Goal: Use online tool/utility: Utilize a website feature to perform a specific function

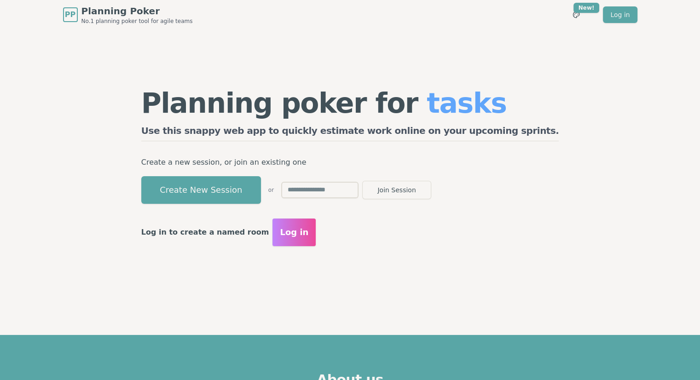
click at [353, 188] on input "text" at bounding box center [319, 190] width 77 height 17
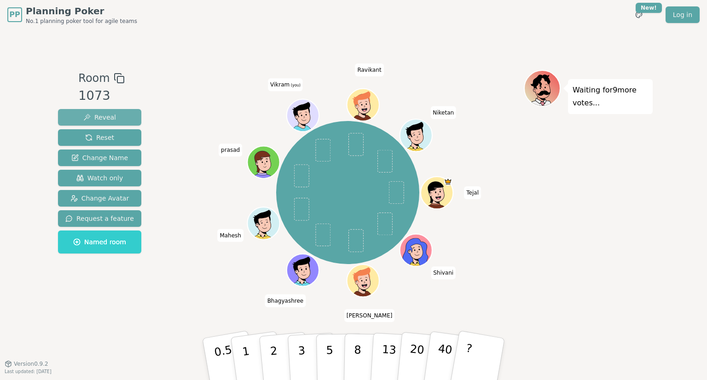
click at [89, 115] on span "Reveal" at bounding box center [99, 117] width 33 height 9
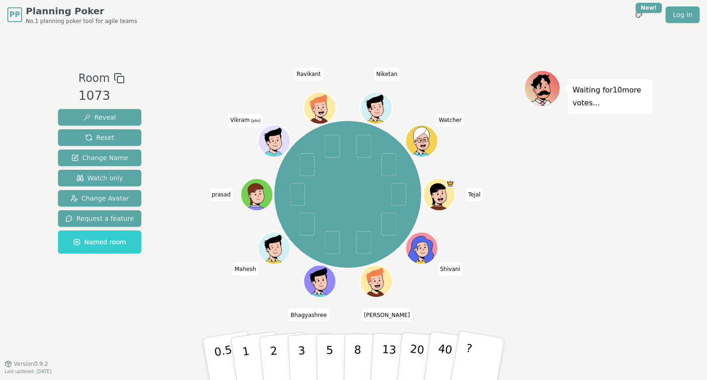
click at [253, 122] on span "(you)" at bounding box center [255, 121] width 11 height 4
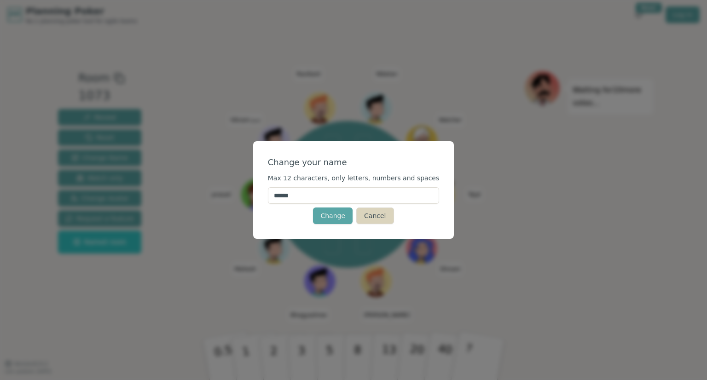
click at [377, 214] on button "Cancel" at bounding box center [374, 216] width 37 height 17
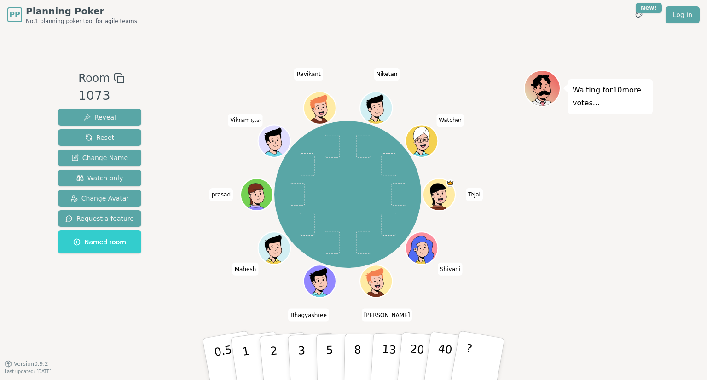
click at [276, 144] on icon at bounding box center [276, 146] width 16 height 6
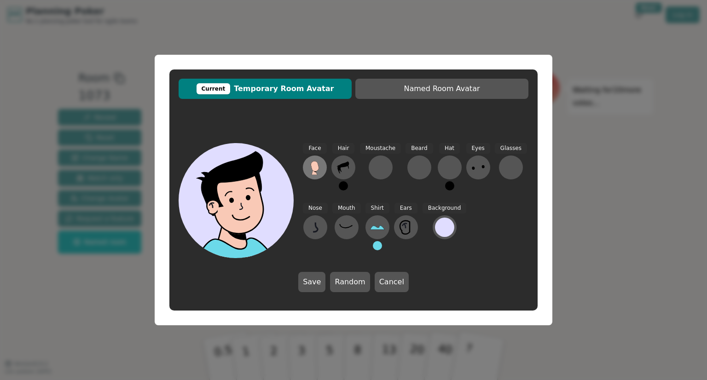
click at [318, 169] on icon at bounding box center [315, 166] width 8 height 10
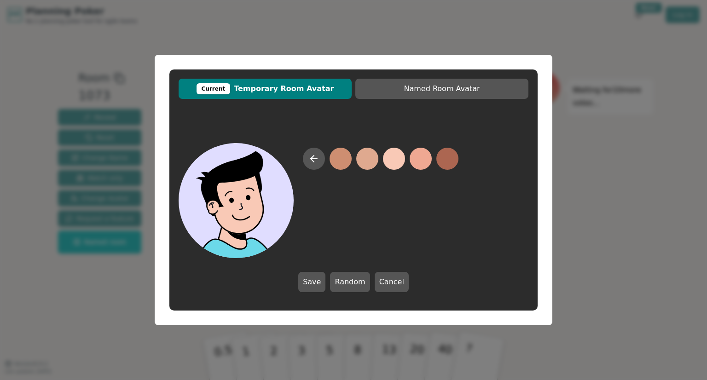
click at [393, 162] on button at bounding box center [394, 159] width 22 height 22
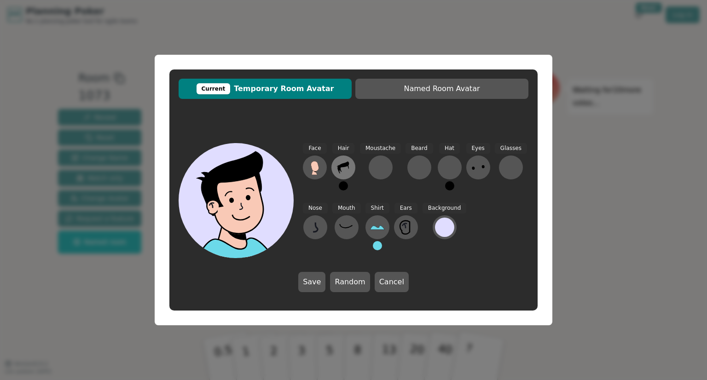
click at [345, 169] on icon at bounding box center [343, 167] width 15 height 15
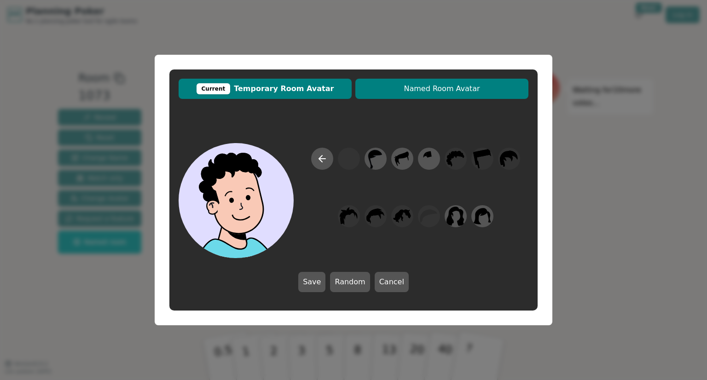
click at [436, 88] on span "Named Room Avatar" at bounding box center [442, 88] width 164 height 11
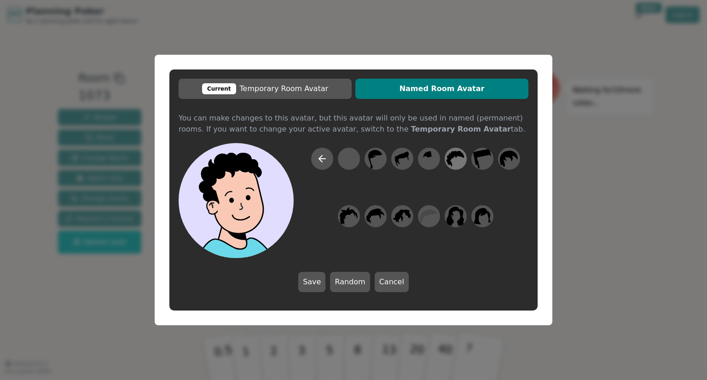
click at [453, 161] on icon at bounding box center [456, 159] width 18 height 21
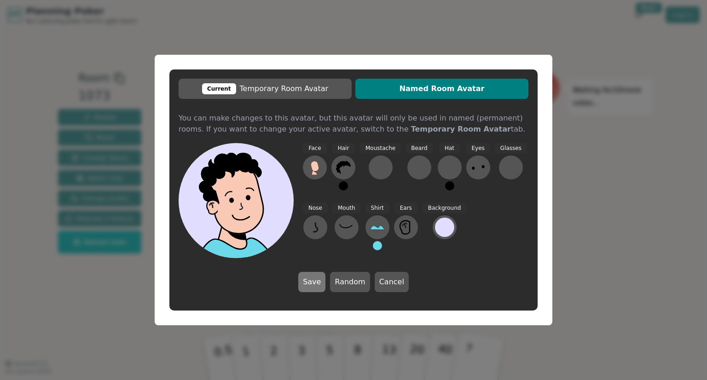
click at [313, 278] on button "Save" at bounding box center [311, 282] width 27 height 20
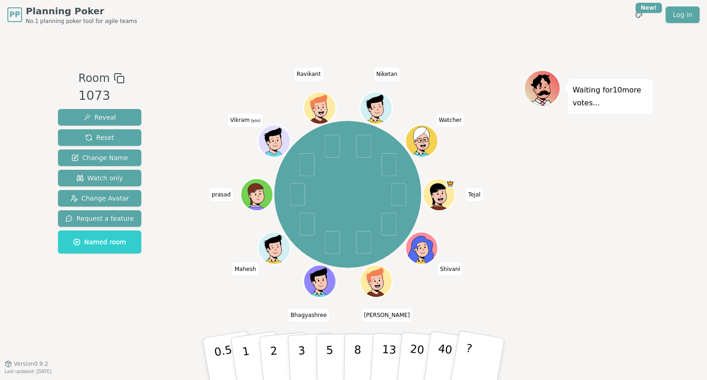
click at [274, 138] on icon at bounding box center [274, 139] width 25 height 4
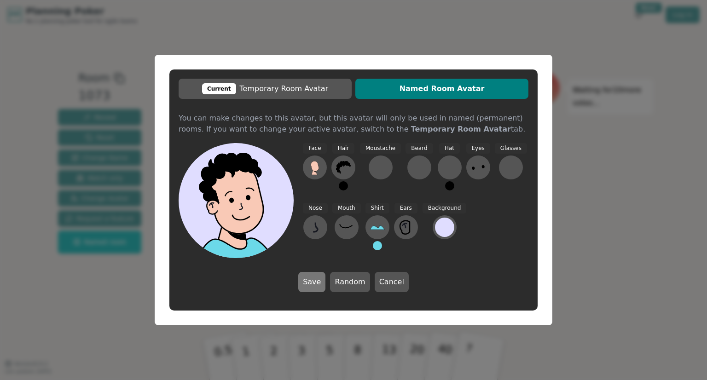
click at [318, 283] on button "Save" at bounding box center [311, 282] width 27 height 20
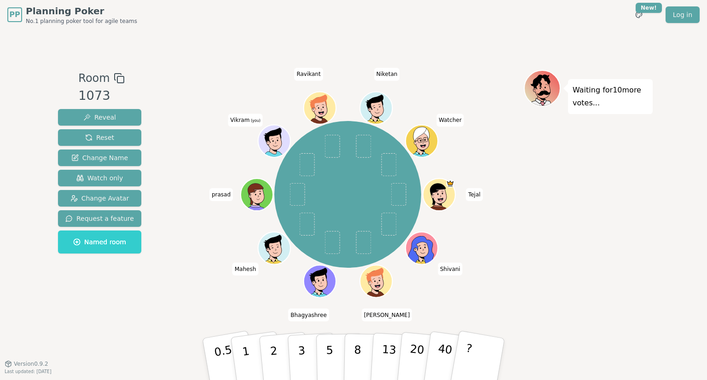
click at [231, 156] on div "[PERSON_NAME] [PERSON_NAME] [PERSON_NAME] Vikram (you) [PERSON_NAME] Watcher" at bounding box center [348, 195] width 352 height 216
click at [584, 102] on p "Waiting for 10 more votes..." at bounding box center [611, 97] width 76 height 26
click at [620, 99] on p "Waiting for 10 more votes..." at bounding box center [611, 97] width 76 height 26
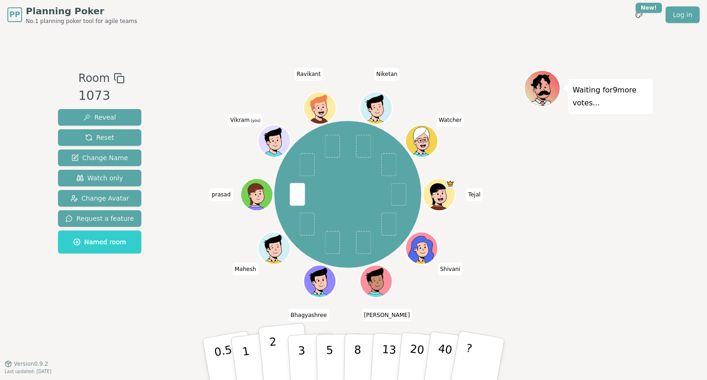
click at [266, 354] on button "2" at bounding box center [284, 359] width 52 height 73
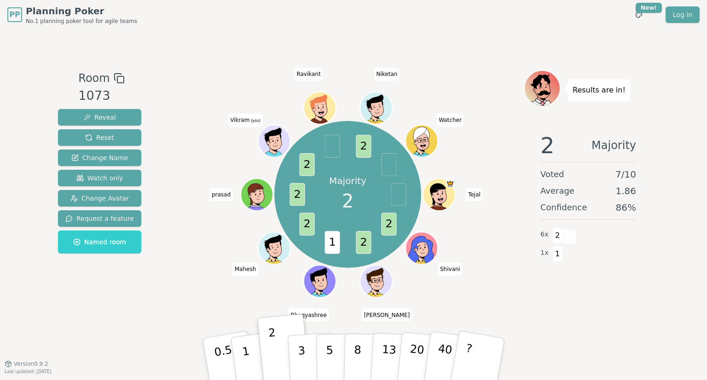
click at [271, 292] on div "Majority 2 2 2 1 2 2 2 2 Tejal Shivani [PERSON_NAME] [PERSON_NAME] Vikram (you)…" at bounding box center [348, 195] width 352 height 216
click at [303, 359] on p "3" at bounding box center [302, 360] width 10 height 50
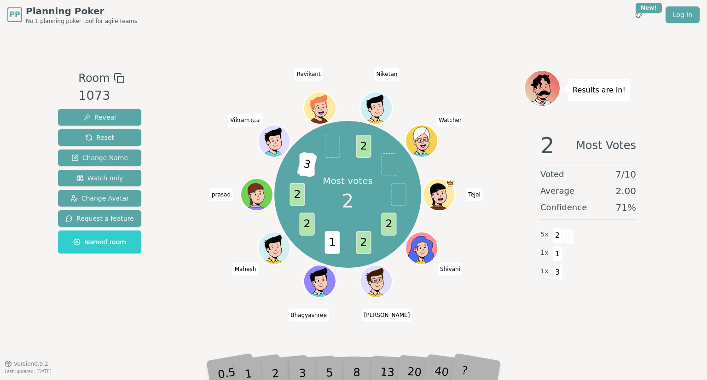
click at [272, 367] on div "2" at bounding box center [284, 359] width 30 height 35
click at [273, 366] on div "2" at bounding box center [284, 359] width 30 height 35
click at [214, 302] on div "Most votes 2 2 2 1 2 2 2 3 2 Tejal Shivani [PERSON_NAME] [PERSON_NAME] Vikram (…" at bounding box center [348, 195] width 352 height 216
click at [319, 159] on span "3" at bounding box center [322, 165] width 21 height 26
click at [306, 163] on span "2" at bounding box center [306, 164] width 15 height 23
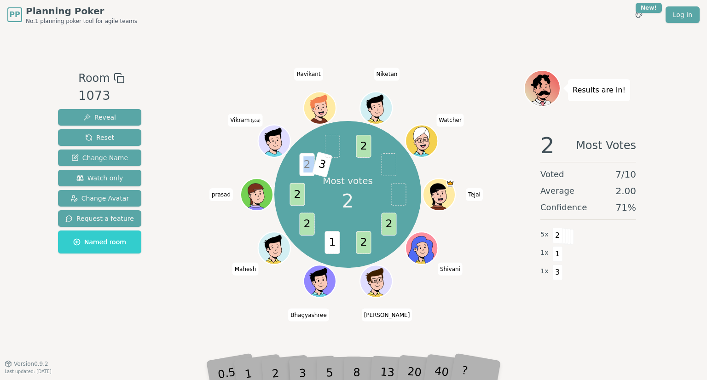
drag, startPoint x: 301, startPoint y: 163, endPoint x: 317, endPoint y: 165, distance: 16.7
click at [317, 165] on div "Most votes 2 2 2 1 2 2 2 3 2 Tejal Shivani [PERSON_NAME] [PERSON_NAME] Vikram (…" at bounding box center [347, 194] width 147 height 147
click at [226, 157] on div "Most votes 2 2 2 1 2 2 2 3 2 Tejal Shivani [PERSON_NAME] [PERSON_NAME] Vikram (…" at bounding box center [348, 195] width 352 height 216
click at [239, 317] on div "Most votes 2 2 2 1 2 2 2 3 2 Tejal Shivani [PERSON_NAME] [PERSON_NAME] Vikram (…" at bounding box center [348, 196] width 352 height 253
click at [104, 142] on span "Reset" at bounding box center [99, 137] width 29 height 9
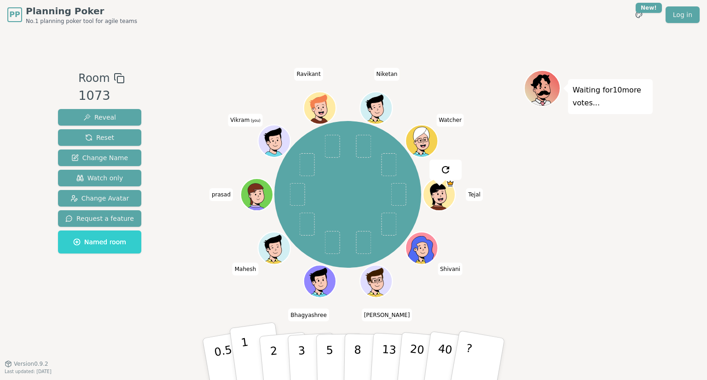
click at [244, 358] on p "1" at bounding box center [247, 361] width 14 height 50
click at [197, 240] on div "[PERSON_NAME] [PERSON_NAME] [PERSON_NAME] Vikram (you) [PERSON_NAME] Watcher" at bounding box center [348, 195] width 352 height 216
click at [219, 228] on div "[PERSON_NAME] [PERSON_NAME] [PERSON_NAME] Vikram (you) [PERSON_NAME] Watcher" at bounding box center [348, 195] width 352 height 216
click at [250, 349] on button "1" at bounding box center [256, 359] width 55 height 75
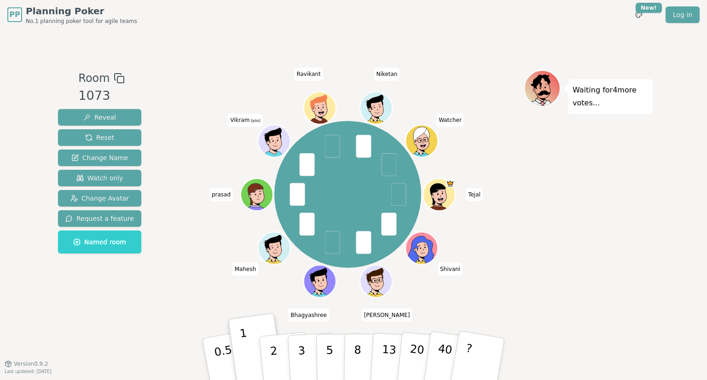
click at [188, 271] on div "[PERSON_NAME] [PERSON_NAME] [PERSON_NAME] Vikram (you) [PERSON_NAME] Watcher" at bounding box center [348, 195] width 352 height 216
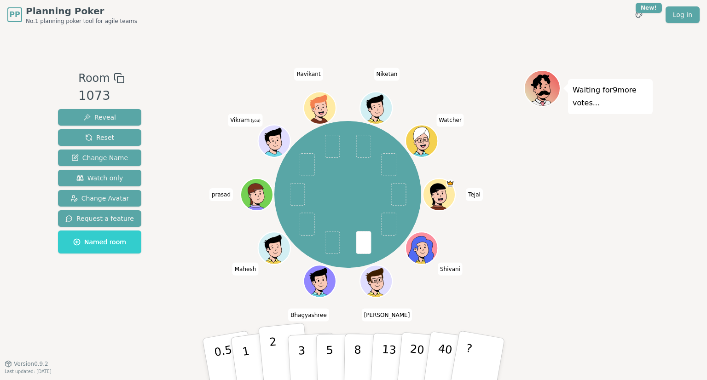
click at [271, 355] on p "2" at bounding box center [275, 361] width 12 height 50
click at [273, 345] on p "2" at bounding box center [275, 361] width 12 height 50
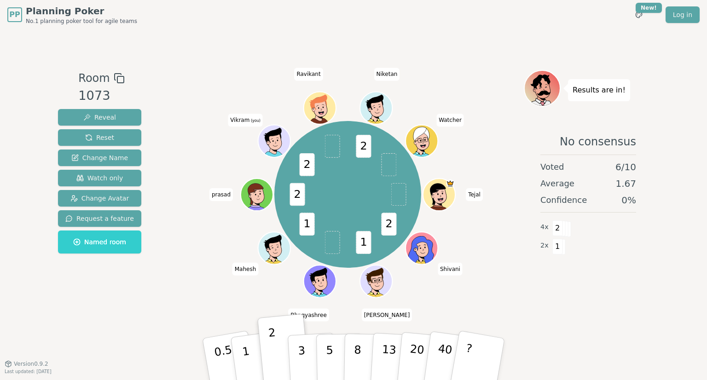
click at [187, 255] on div "2 1 1 2 2 2 Tejal Shivani [PERSON_NAME] [PERSON_NAME] Vikram (you) [PERSON_NAME…" at bounding box center [348, 195] width 352 height 216
